Goal: Check status

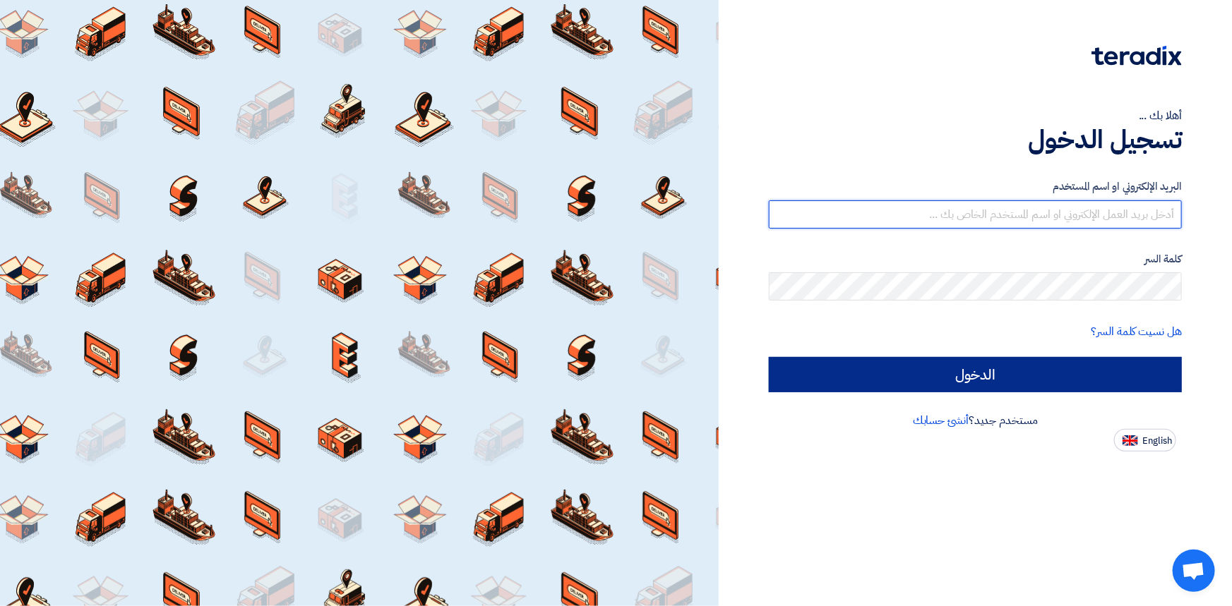
type input "[PERSON_NAME][EMAIL_ADDRESS][PERSON_NAME][DOMAIN_NAME]"
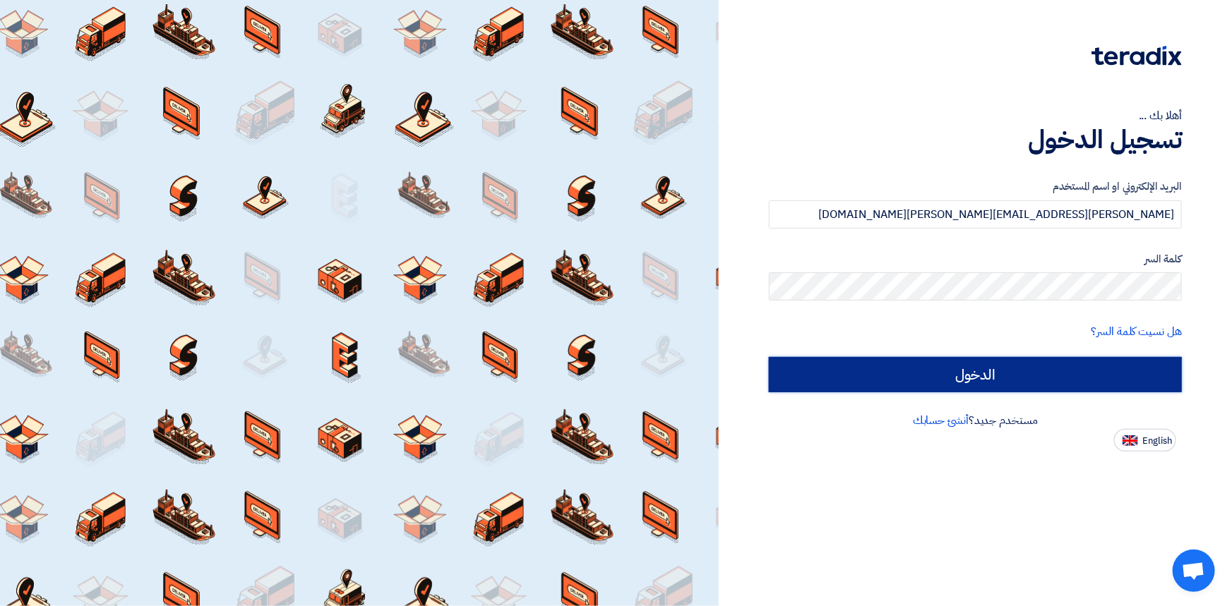
click at [973, 378] on input "الدخول" at bounding box center [975, 374] width 413 height 35
type input "Sign in"
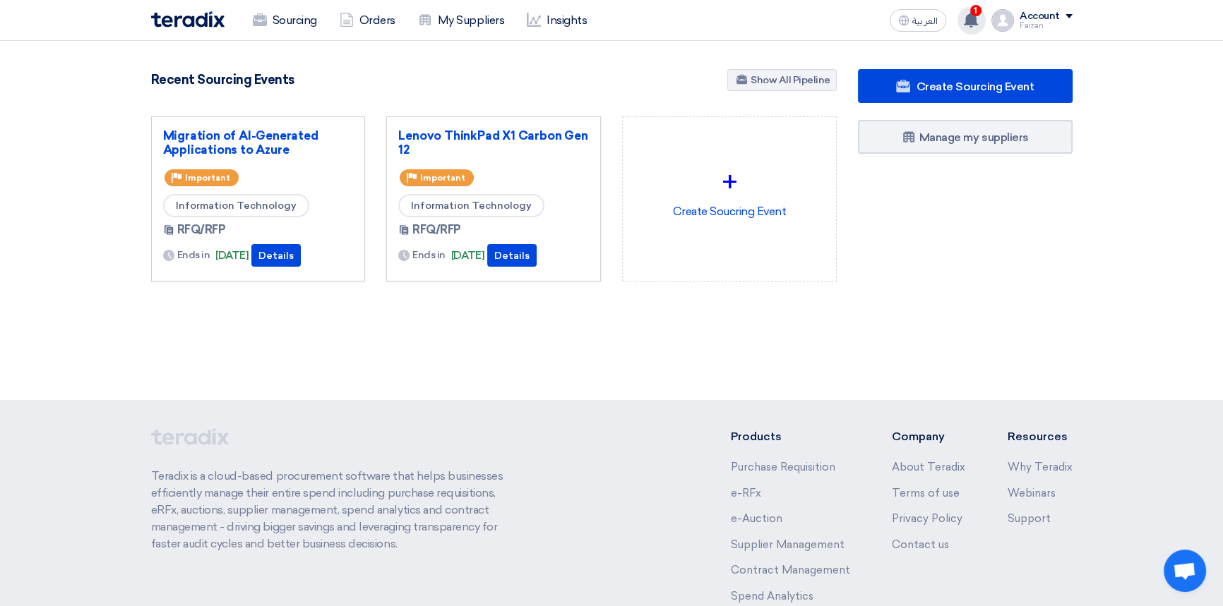
click at [976, 15] on span "1" at bounding box center [975, 10] width 11 height 11
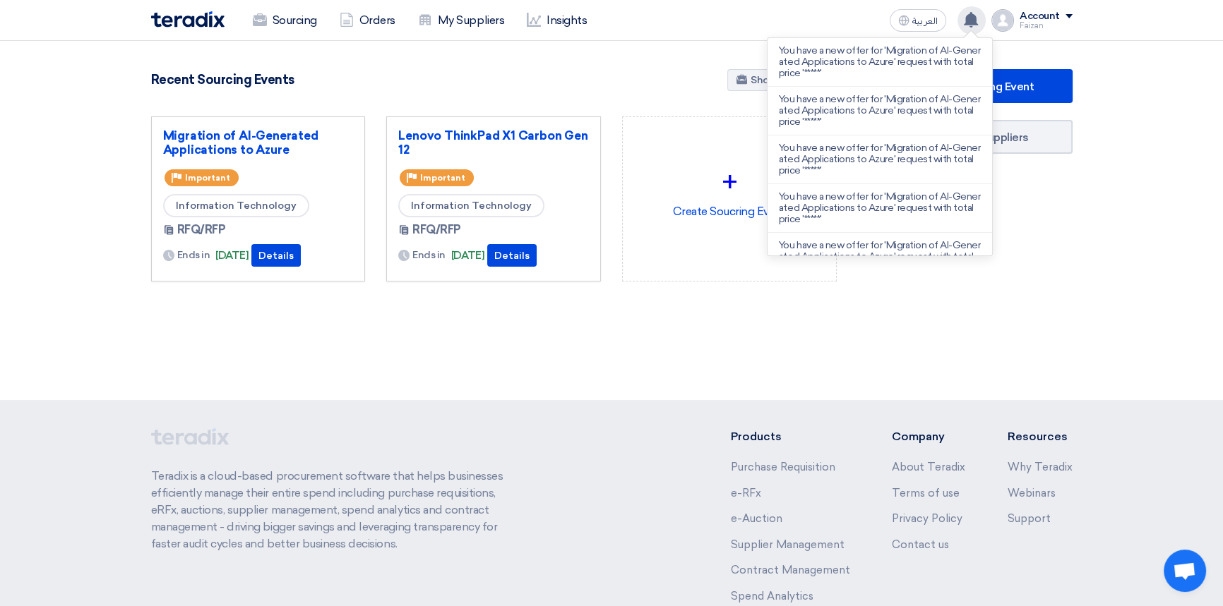
click at [763, 304] on div "+ Create Soucring Event" at bounding box center [729, 210] width 236 height 188
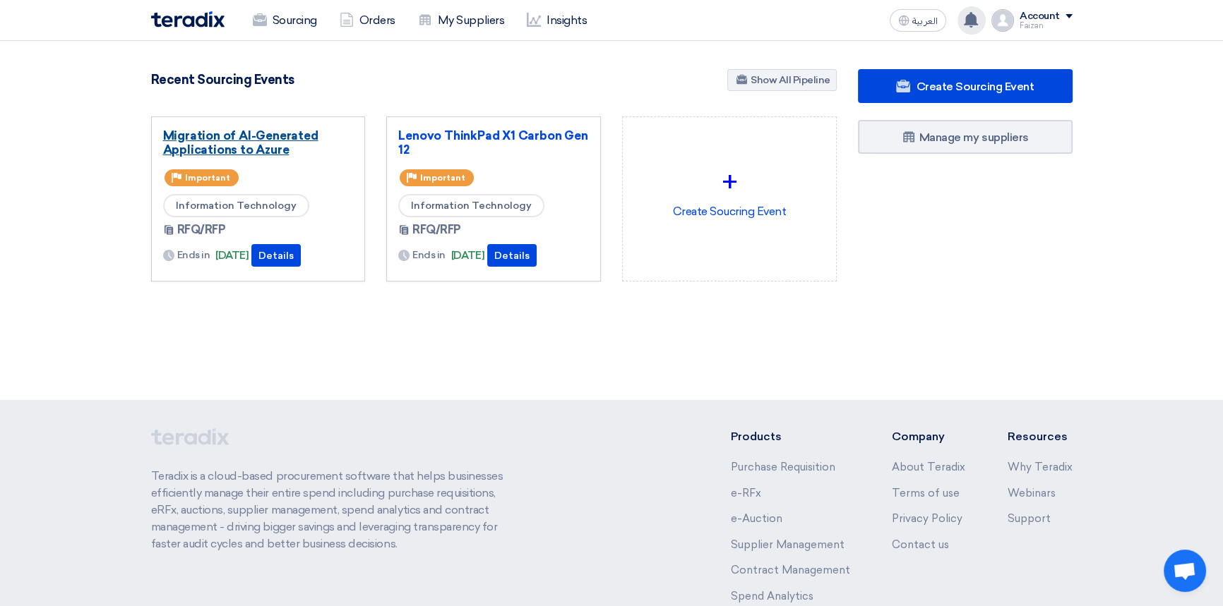
click at [219, 130] on link "Migration of AI-Generated Applications to Azure" at bounding box center [258, 142] width 191 height 28
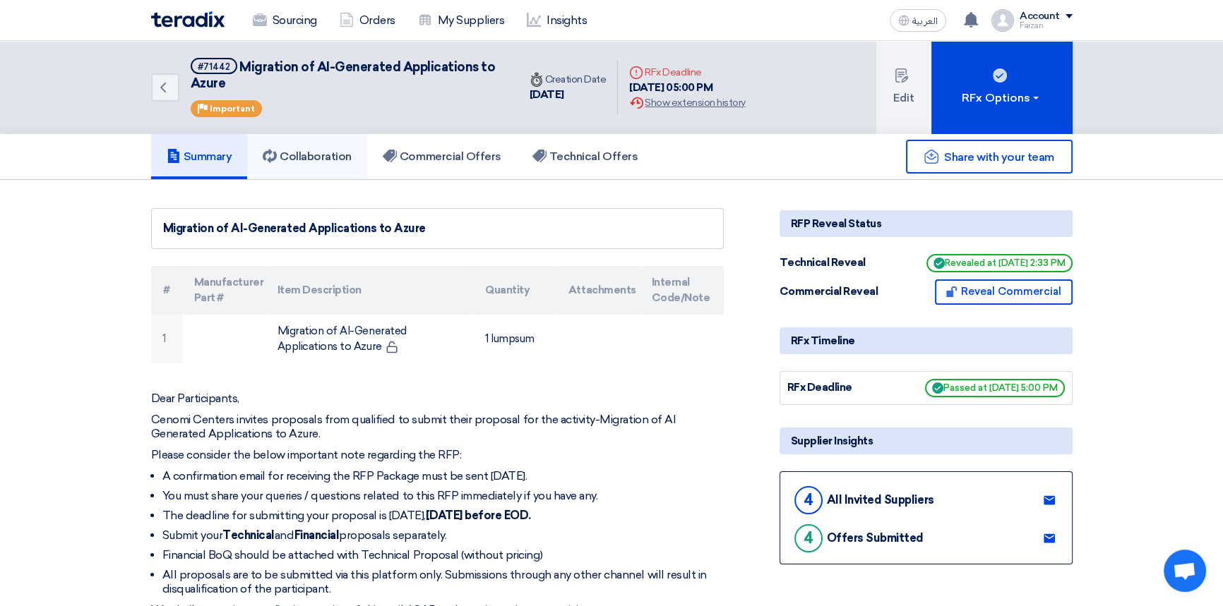
click at [312, 146] on link "Collaboration" at bounding box center [307, 156] width 120 height 45
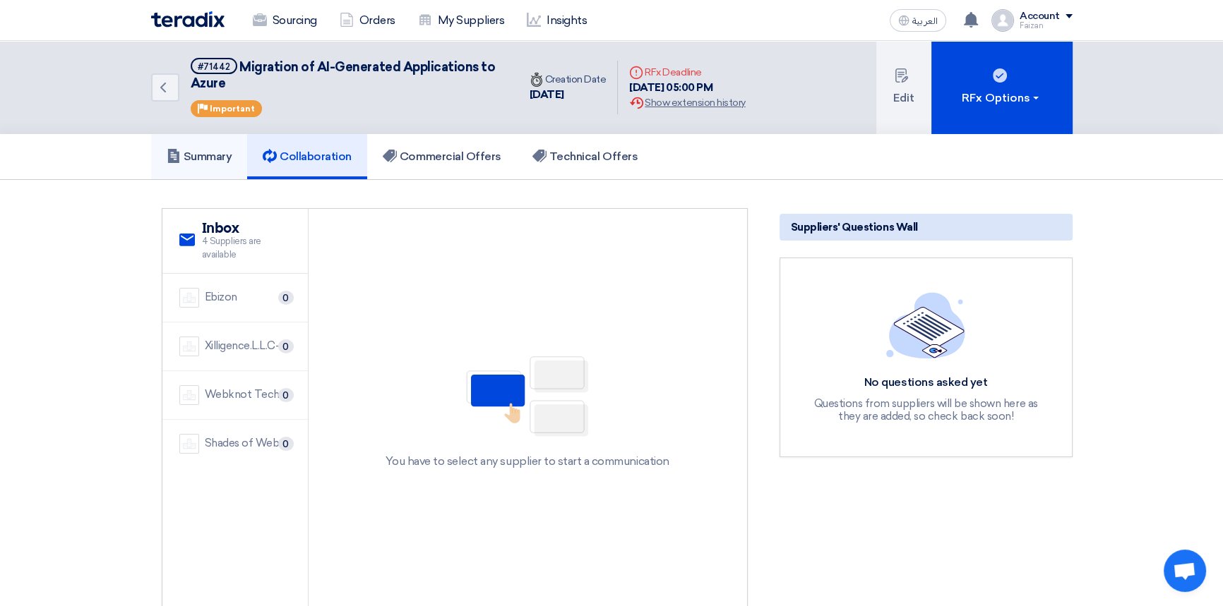
click at [201, 157] on h5 "Summary" at bounding box center [200, 157] width 66 height 14
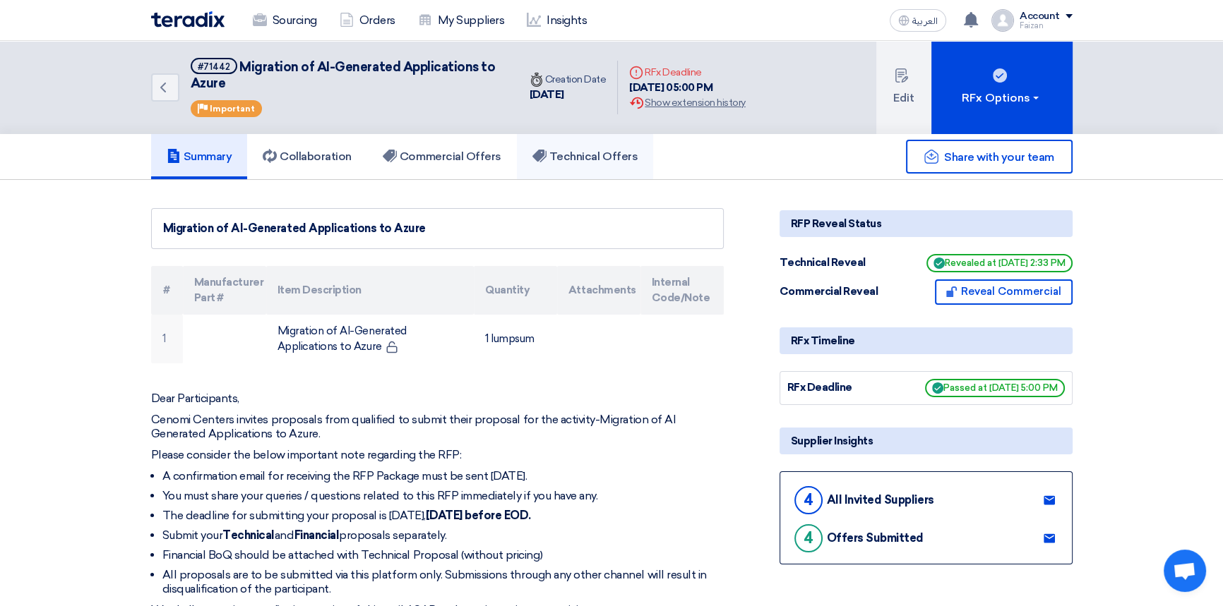
click at [585, 158] on h5 "Technical Offers" at bounding box center [584, 157] width 105 height 14
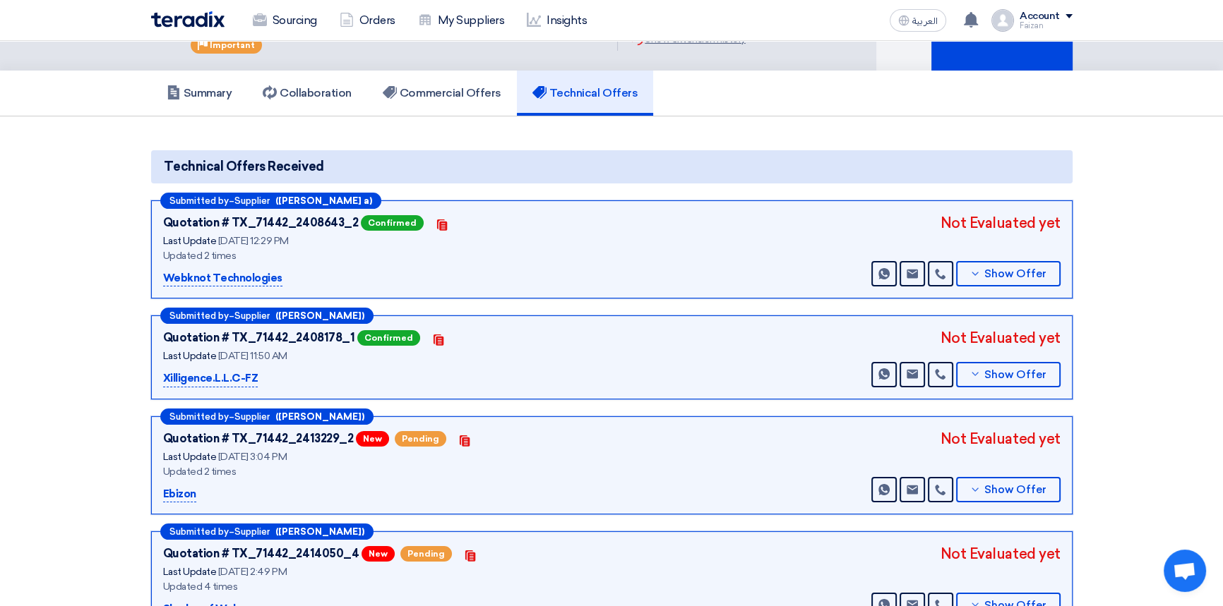
scroll to position [64, 0]
click at [462, 87] on h5 "Commercial Offers" at bounding box center [442, 93] width 119 height 14
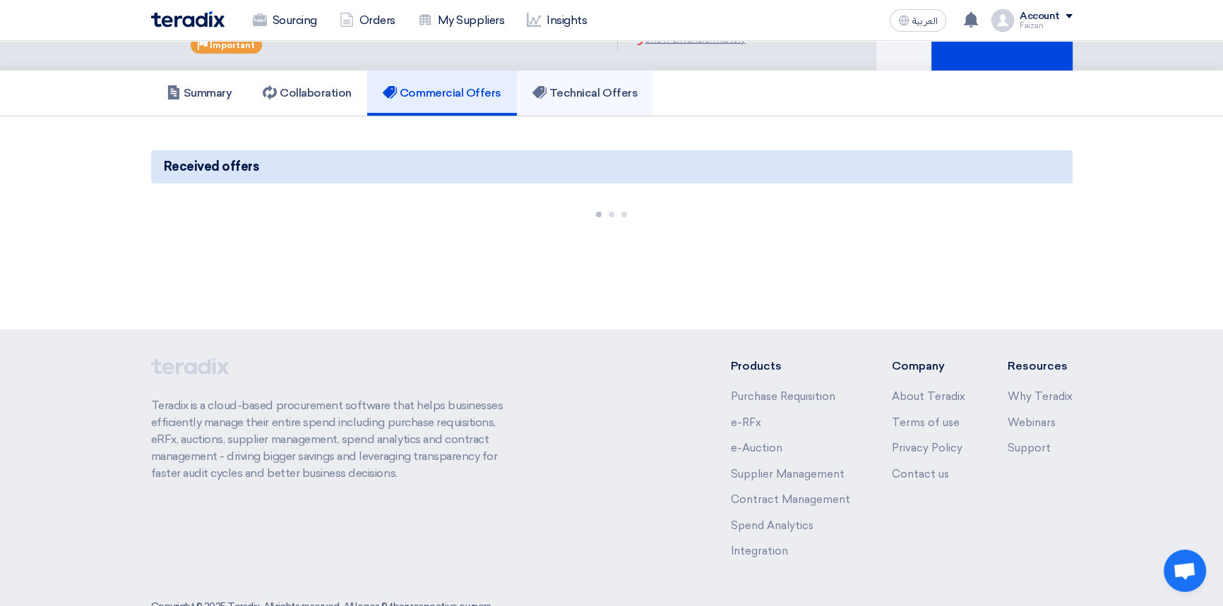
click at [609, 95] on h5 "Technical Offers" at bounding box center [584, 93] width 105 height 14
